Goal: Task Accomplishment & Management: Manage account settings

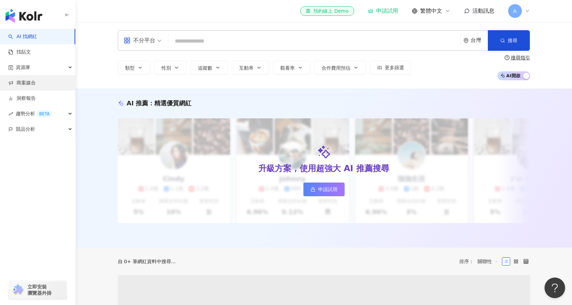
click at [35, 87] on link "商案媒合" at bounding box center [21, 83] width 27 height 7
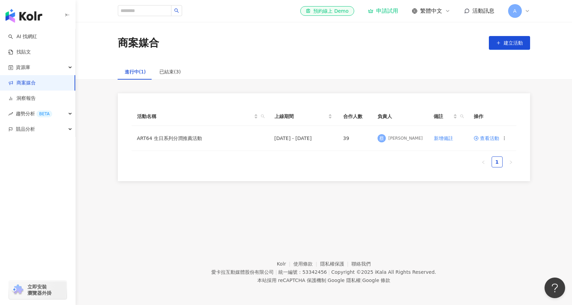
click at [162, 240] on footer "Kolr 使用條款 隱私權保護 聯絡我們 愛[PERSON_NAME]互動媒體股份有限公司 | 統一編號：53342456 | Copyright © 202…" at bounding box center [324, 267] width 496 height 76
click at [174, 71] on div "已結束(3)" at bounding box center [169, 72] width 21 height 8
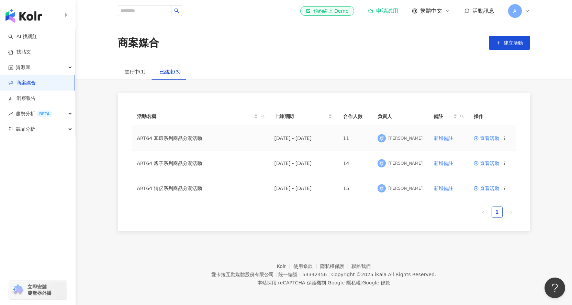
click at [186, 140] on td "ART64 耳環系列商品分潤活動" at bounding box center [200, 138] width 137 height 25
click at [491, 139] on span "查看活動" at bounding box center [486, 138] width 25 height 5
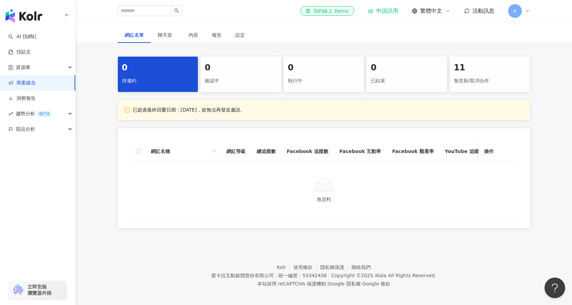
scroll to position [171, 0]
click at [211, 64] on div "0" at bounding box center [241, 67] width 72 height 12
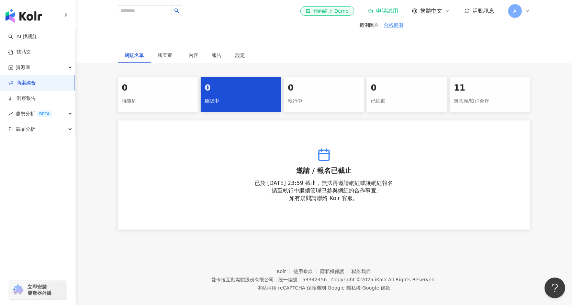
click at [456, 95] on div "無意願/取消合作" at bounding box center [490, 101] width 72 height 12
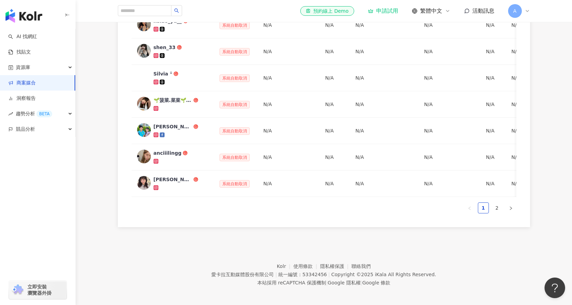
scroll to position [336, 0]
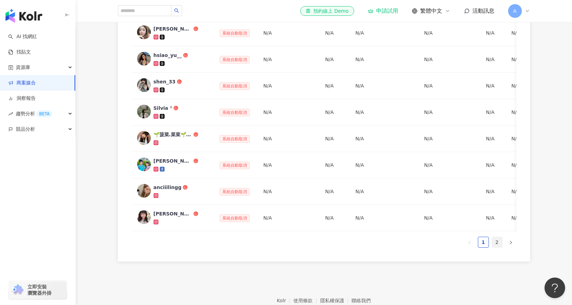
click at [497, 237] on link "2" at bounding box center [497, 242] width 10 height 10
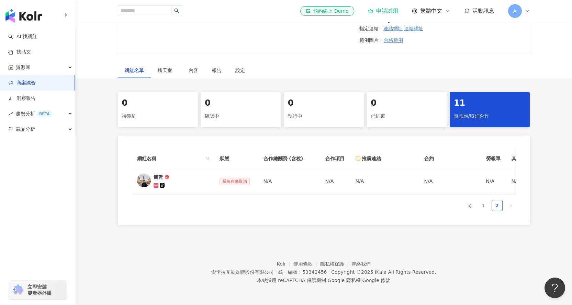
scroll to position [132, 0]
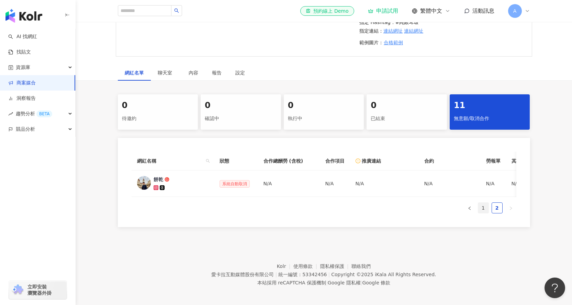
click at [481, 206] on link "1" at bounding box center [483, 208] width 10 height 10
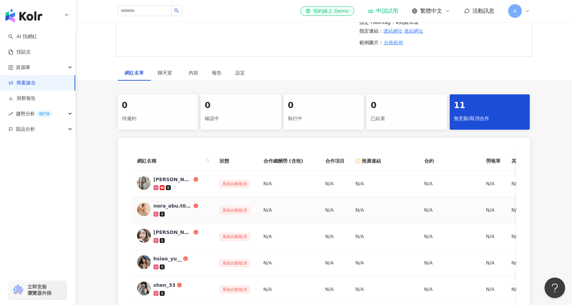
click at [146, 204] on img at bounding box center [144, 210] width 14 height 14
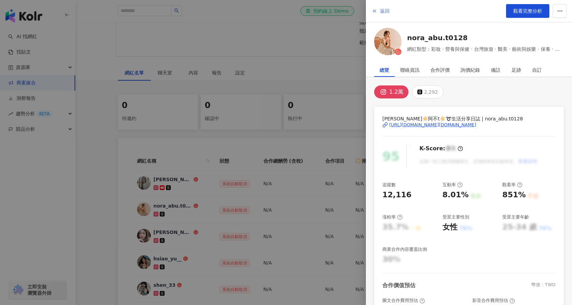
click at [377, 11] on button "返回" at bounding box center [380, 11] width 19 height 14
